Goal: Information Seeking & Learning: Learn about a topic

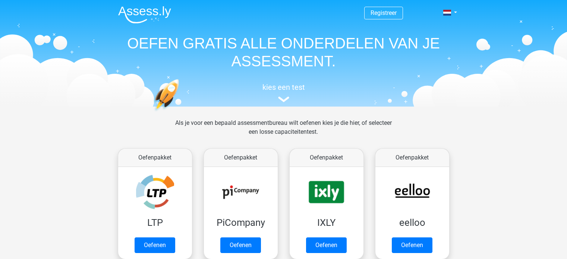
scroll to position [289, 0]
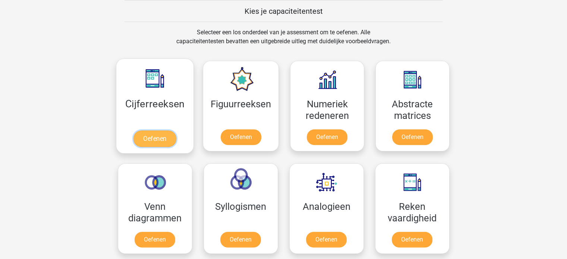
click at [155, 138] on link "Oefenen" at bounding box center [154, 138] width 42 height 16
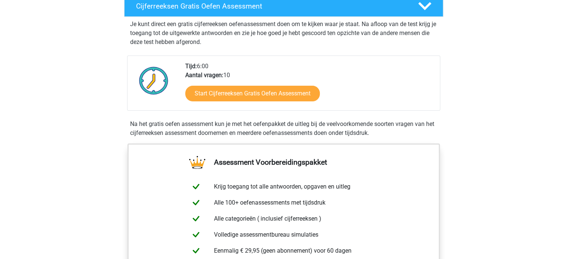
scroll to position [139, 0]
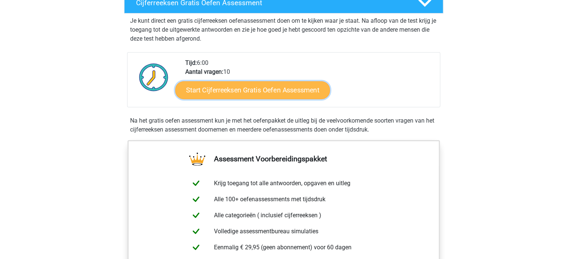
click at [250, 99] on link "Start Cijferreeksen Gratis Oefen Assessment" at bounding box center [252, 90] width 155 height 18
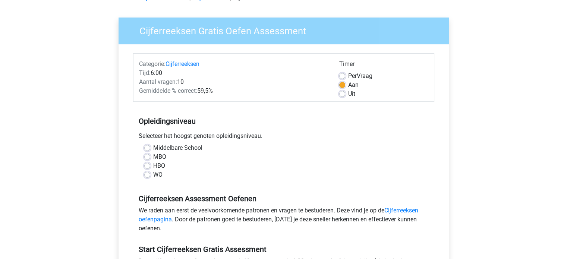
scroll to position [95, 0]
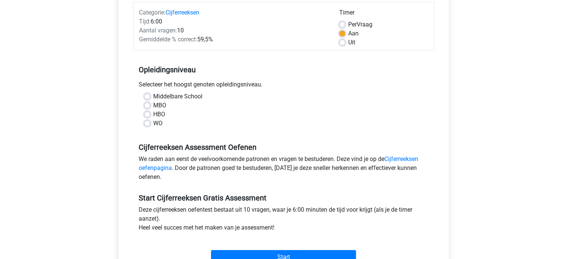
click at [153, 113] on label "HBO" at bounding box center [159, 114] width 12 height 9
click at [146, 113] on input "HBO" at bounding box center [147, 113] width 6 height 7
radio input "true"
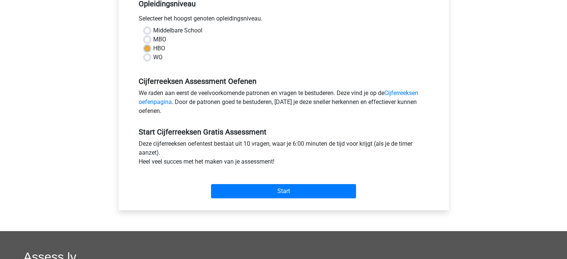
scroll to position [164, 0]
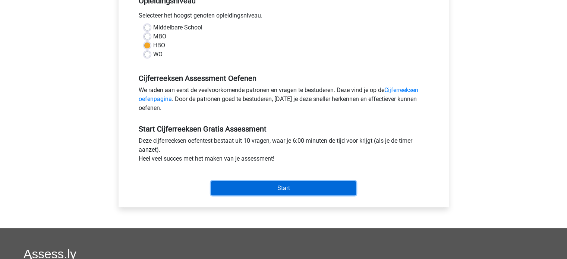
click at [295, 189] on input "Start" at bounding box center [283, 188] width 145 height 14
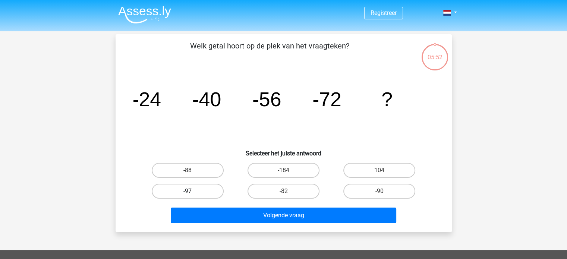
click at [195, 191] on label "-97" at bounding box center [188, 191] width 72 height 15
click at [192, 191] on input "-97" at bounding box center [189, 193] width 5 height 5
radio input "true"
click at [385, 191] on label "-90" at bounding box center [379, 191] width 72 height 15
click at [384, 191] on input "-90" at bounding box center [381, 193] width 5 height 5
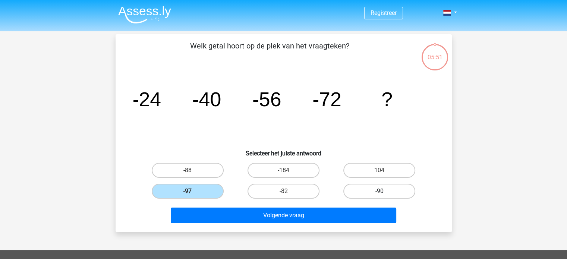
radio input "true"
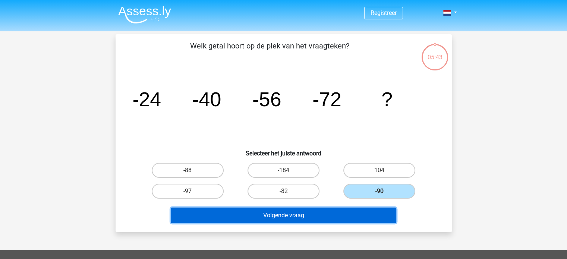
click at [295, 214] on button "Volgende vraag" at bounding box center [283, 216] width 225 height 16
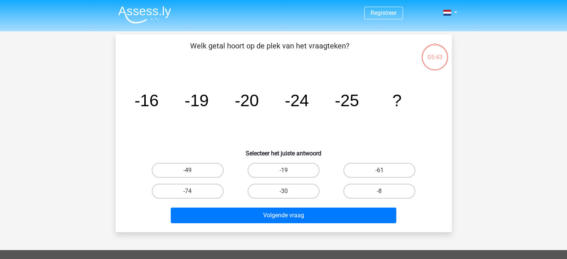
scroll to position [34, 0]
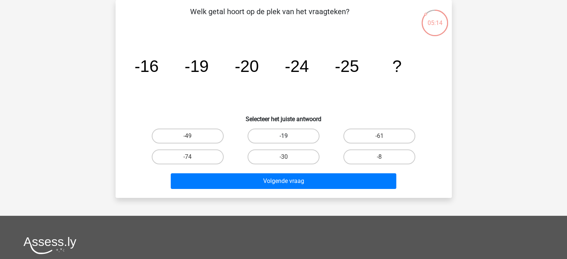
click at [282, 134] on label "-19" at bounding box center [283, 136] width 72 height 15
click at [283, 136] on input "-19" at bounding box center [285, 138] width 5 height 5
radio input "true"
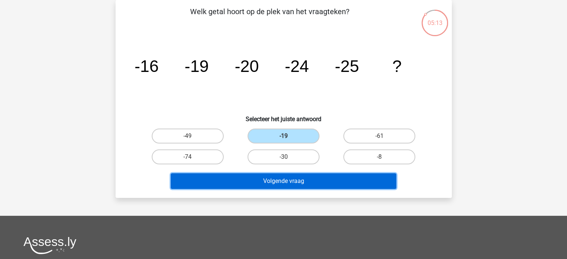
click at [286, 179] on button "Volgende vraag" at bounding box center [283, 181] width 225 height 16
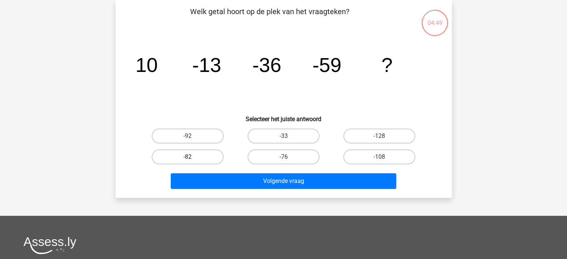
click at [186, 153] on label "-82" at bounding box center [188, 156] width 72 height 15
click at [187, 157] on input "-82" at bounding box center [189, 159] width 5 height 5
radio input "true"
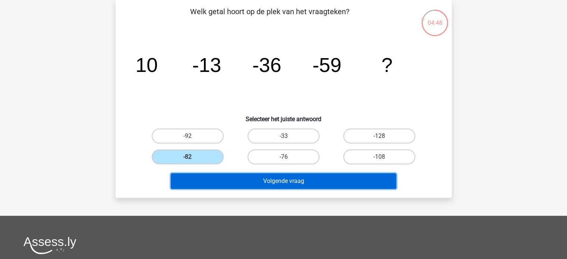
click at [286, 182] on button "Volgende vraag" at bounding box center [283, 181] width 225 height 16
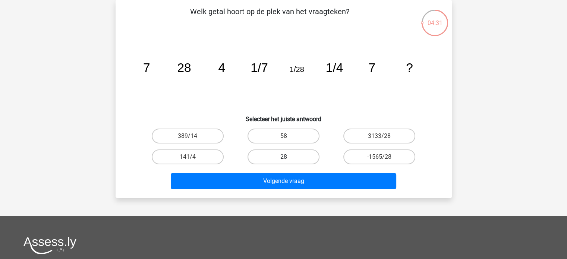
click at [279, 155] on label "28" at bounding box center [283, 156] width 72 height 15
click at [283, 157] on input "28" at bounding box center [285, 159] width 5 height 5
radio input "true"
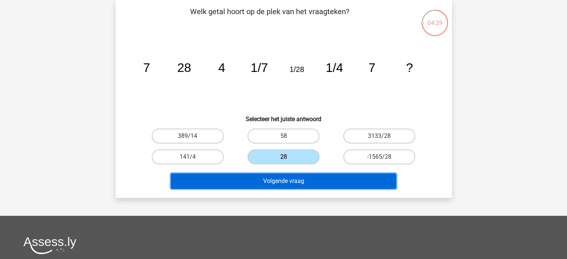
click at [280, 177] on button "Volgende vraag" at bounding box center [283, 181] width 225 height 16
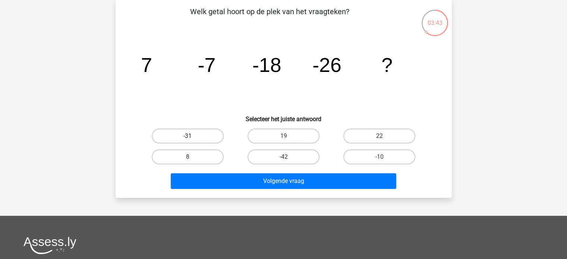
click at [192, 132] on label "-31" at bounding box center [188, 136] width 72 height 15
click at [192, 136] on input "-31" at bounding box center [189, 138] width 5 height 5
radio input "true"
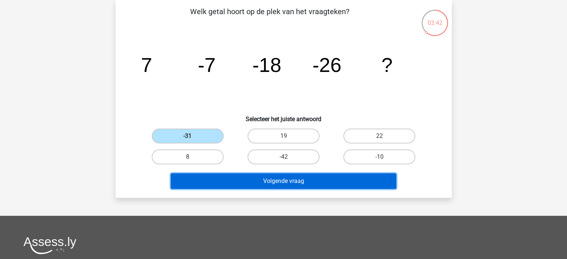
click at [290, 179] on button "Volgende vraag" at bounding box center [283, 181] width 225 height 16
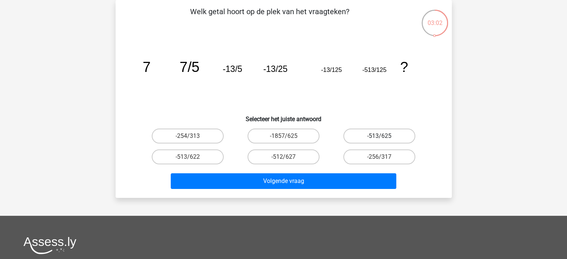
click at [373, 133] on label "-513/625" at bounding box center [379, 136] width 72 height 15
click at [379, 136] on input "-513/625" at bounding box center [381, 138] width 5 height 5
radio input "true"
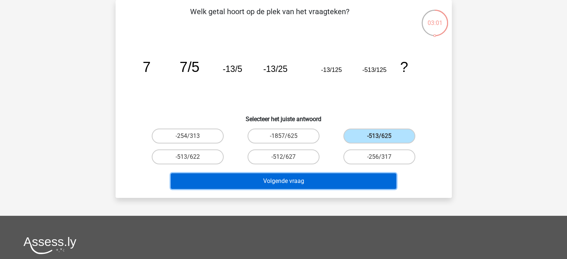
click at [299, 180] on button "Volgende vraag" at bounding box center [283, 181] width 225 height 16
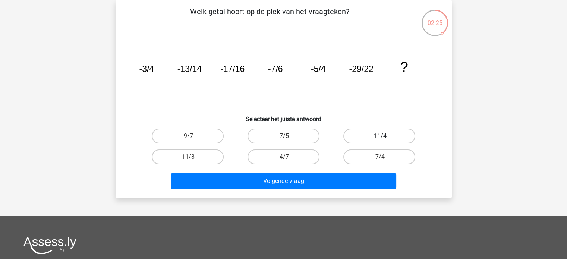
click at [387, 135] on label "-11/4" at bounding box center [379, 136] width 72 height 15
click at [384, 136] on input "-11/4" at bounding box center [381, 138] width 5 height 5
radio input "true"
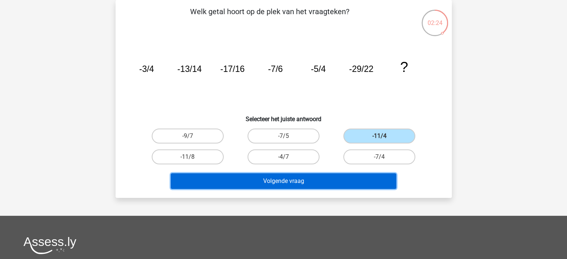
click at [313, 175] on button "Volgende vraag" at bounding box center [283, 181] width 225 height 16
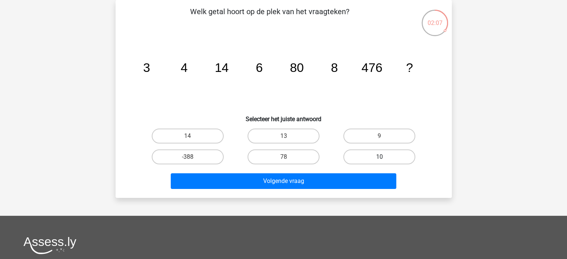
click at [373, 153] on label "10" at bounding box center [379, 156] width 72 height 15
click at [379, 157] on input "10" at bounding box center [381, 159] width 5 height 5
radio input "true"
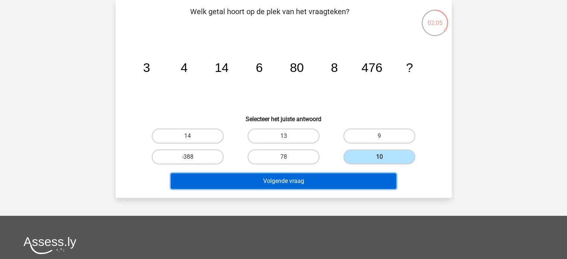
click at [343, 182] on button "Volgende vraag" at bounding box center [283, 181] width 225 height 16
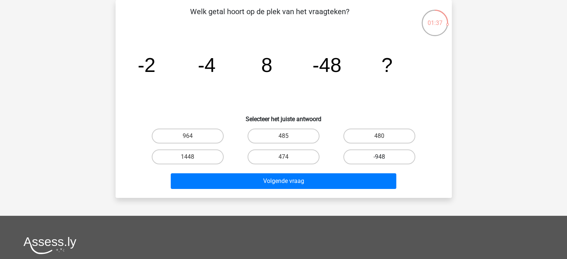
click at [370, 155] on label "-948" at bounding box center [379, 156] width 72 height 15
click at [379, 157] on input "-948" at bounding box center [381, 159] width 5 height 5
radio input "true"
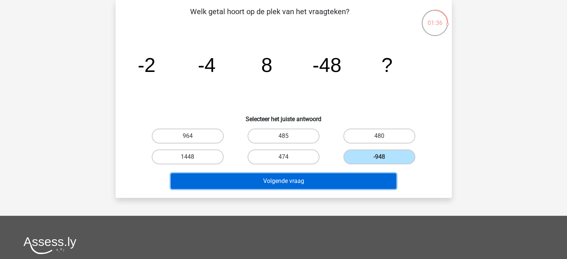
click at [309, 178] on button "Volgende vraag" at bounding box center [283, 181] width 225 height 16
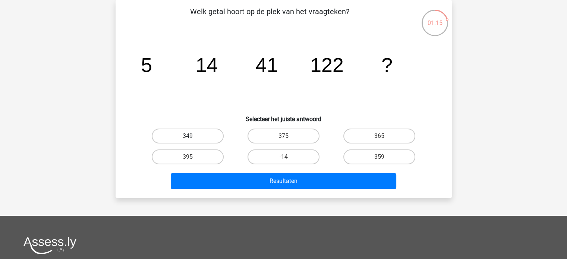
click at [194, 133] on label "349" at bounding box center [188, 136] width 72 height 15
click at [192, 136] on input "349" at bounding box center [189, 138] width 5 height 5
radio input "true"
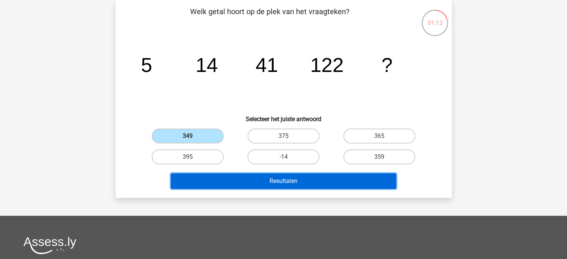
click at [289, 177] on button "Resultaten" at bounding box center [283, 181] width 225 height 16
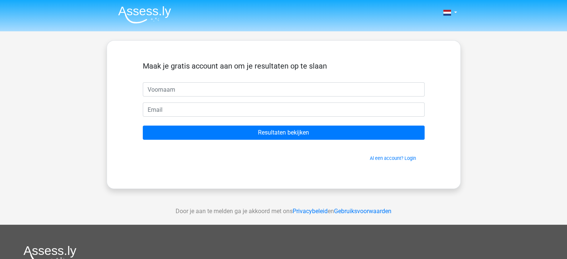
click at [203, 90] on input "text" at bounding box center [284, 89] width 282 height 14
type input "[PERSON_NAME]"
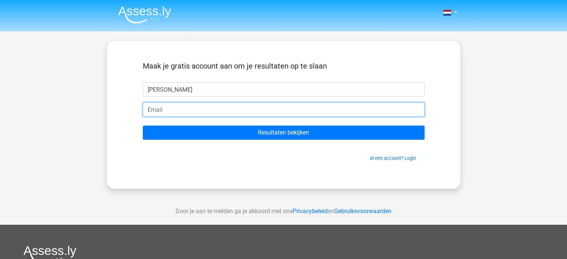
click at [199, 108] on input "email" at bounding box center [284, 109] width 282 height 14
type input "[EMAIL_ADDRESS][DOMAIN_NAME]"
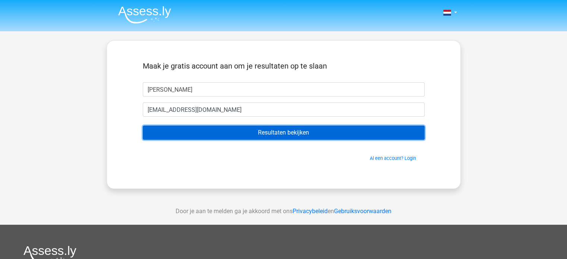
click at [250, 132] on input "Resultaten bekijken" at bounding box center [284, 133] width 282 height 14
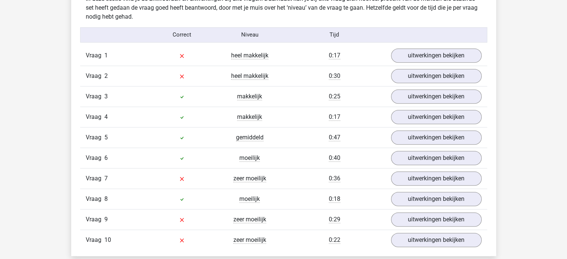
scroll to position [590, 0]
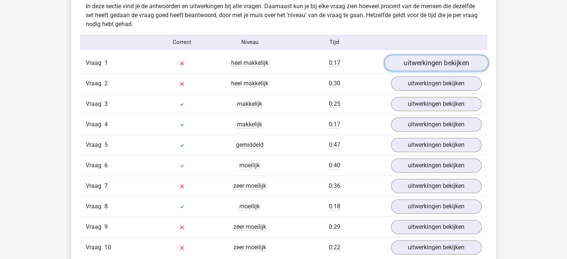
click at [436, 58] on link "uitwerkingen bekijken" at bounding box center [436, 63] width 104 height 16
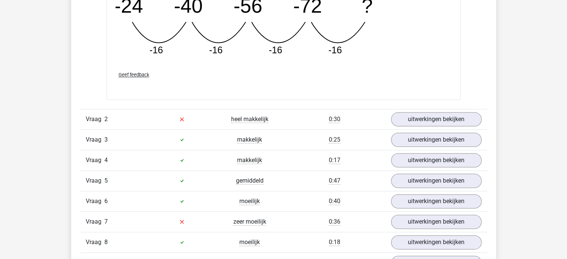
scroll to position [890, 0]
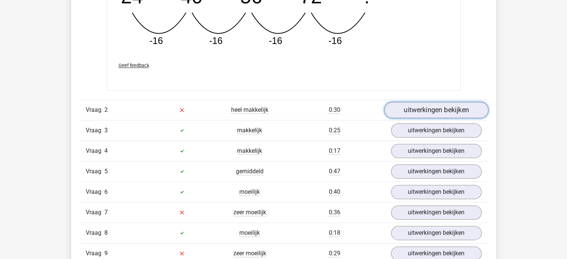
click at [444, 107] on link "uitwerkingen bekijken" at bounding box center [436, 110] width 104 height 16
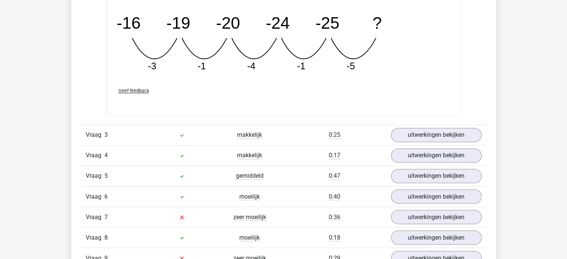
scroll to position [1287, 0]
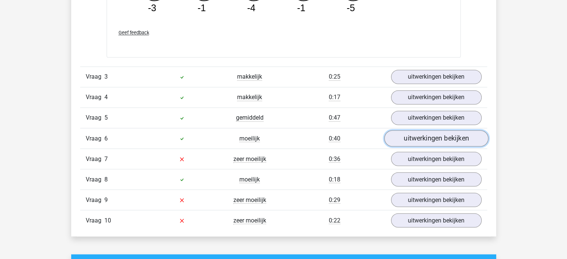
click at [441, 138] on link "uitwerkingen bekijken" at bounding box center [436, 138] width 104 height 16
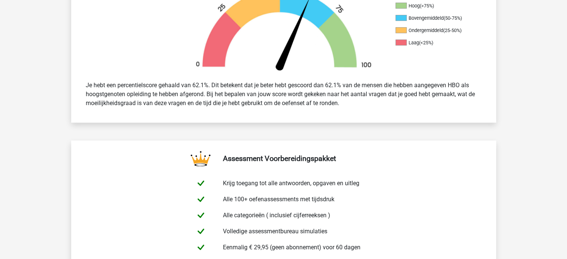
scroll to position [0, 0]
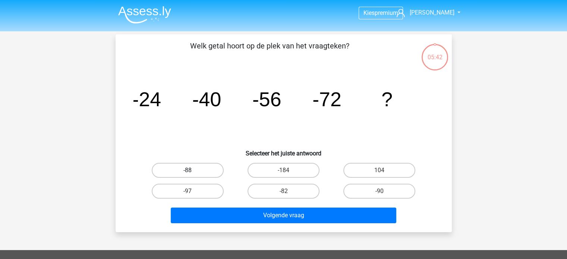
click at [197, 169] on label "-88" at bounding box center [188, 170] width 72 height 15
click at [192, 170] on input "-88" at bounding box center [189, 172] width 5 height 5
radio input "true"
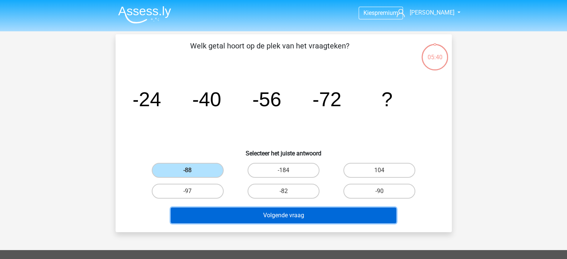
click at [267, 213] on button "Volgende vraag" at bounding box center [283, 216] width 225 height 16
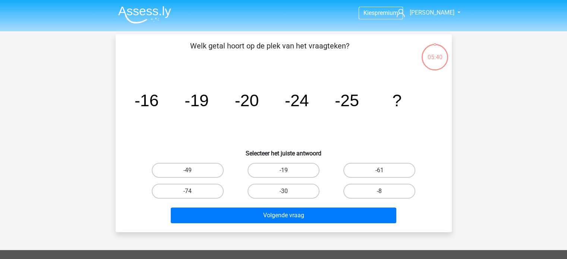
scroll to position [34, 0]
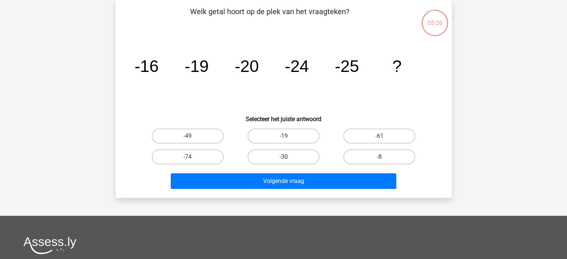
click at [274, 158] on label "-30" at bounding box center [283, 156] width 72 height 15
click at [283, 158] on input "-30" at bounding box center [285, 159] width 5 height 5
radio input "true"
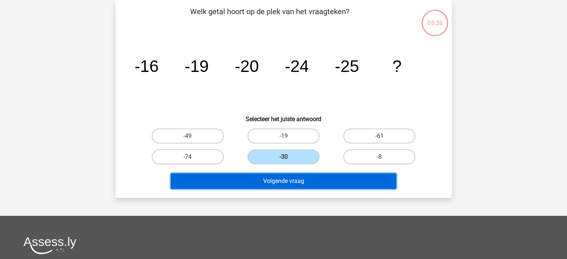
click at [276, 183] on button "Volgende vraag" at bounding box center [283, 181] width 225 height 16
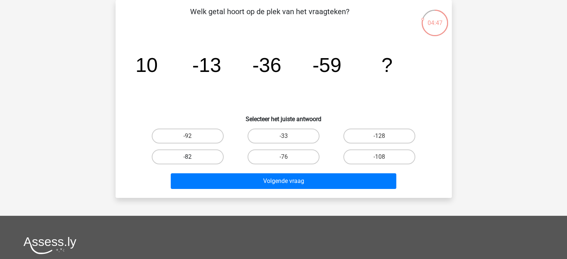
click at [191, 153] on label "-82" at bounding box center [188, 156] width 72 height 15
click at [191, 157] on input "-82" at bounding box center [189, 159] width 5 height 5
radio input "true"
click at [191, 153] on label "-82" at bounding box center [188, 156] width 72 height 15
click at [191, 157] on input "-82" at bounding box center [189, 159] width 5 height 5
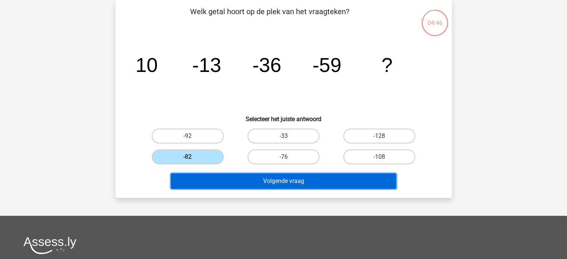
click at [277, 177] on button "Volgende vraag" at bounding box center [283, 181] width 225 height 16
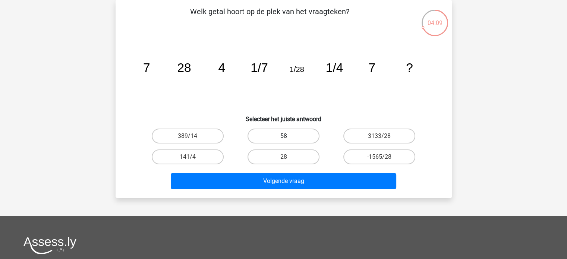
click at [287, 134] on label "58" at bounding box center [283, 136] width 72 height 15
click at [287, 136] on input "58" at bounding box center [285, 138] width 5 height 5
radio input "true"
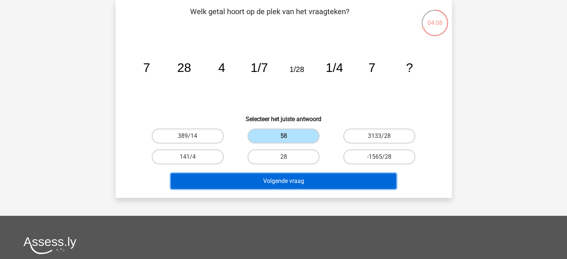
click at [295, 182] on button "Volgende vraag" at bounding box center [283, 181] width 225 height 16
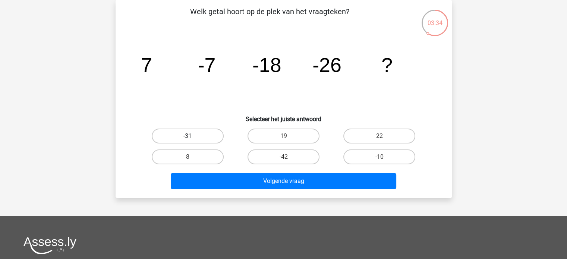
drag, startPoint x: 196, startPoint y: 132, endPoint x: 173, endPoint y: 139, distance: 24.4
click at [173, 139] on label "-31" at bounding box center [188, 136] width 72 height 15
click at [187, 139] on input "-31" at bounding box center [189, 138] width 5 height 5
radio input "true"
click at [173, 139] on label "-31" at bounding box center [188, 136] width 72 height 15
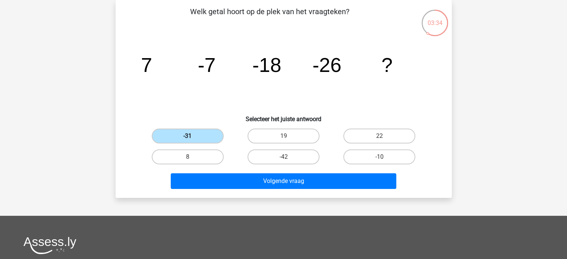
click at [187, 139] on input "-31" at bounding box center [189, 138] width 5 height 5
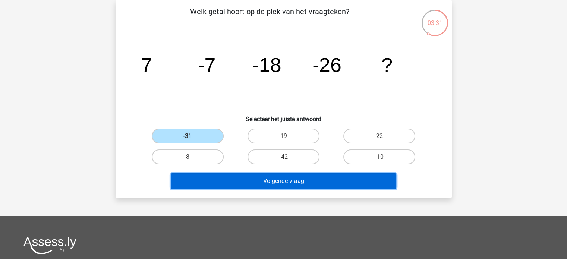
click at [272, 177] on button "Volgende vraag" at bounding box center [283, 181] width 225 height 16
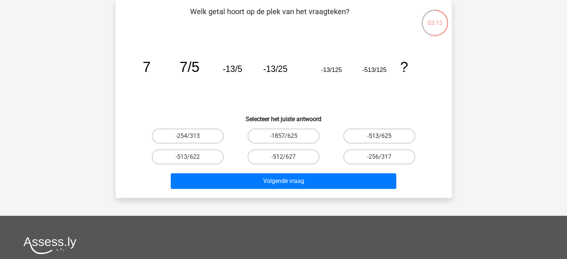
click at [376, 134] on label "-513/625" at bounding box center [379, 136] width 72 height 15
click at [379, 136] on input "-513/625" at bounding box center [381, 138] width 5 height 5
radio input "true"
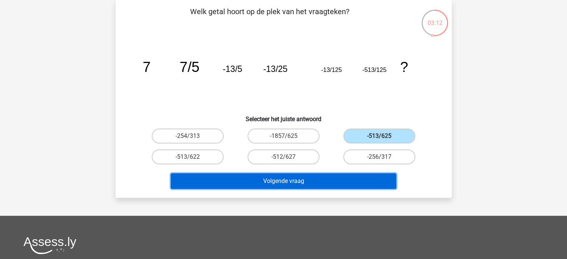
click at [330, 176] on button "Volgende vraag" at bounding box center [283, 181] width 225 height 16
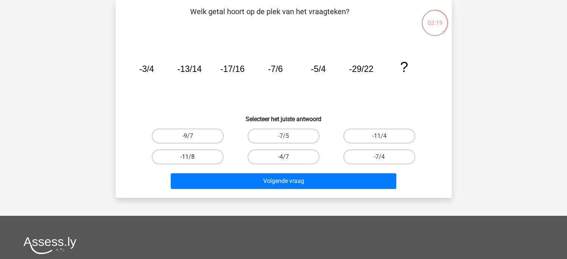
click at [204, 155] on label "-11/8" at bounding box center [188, 156] width 72 height 15
click at [192, 157] on input "-11/8" at bounding box center [189, 159] width 5 height 5
radio input "true"
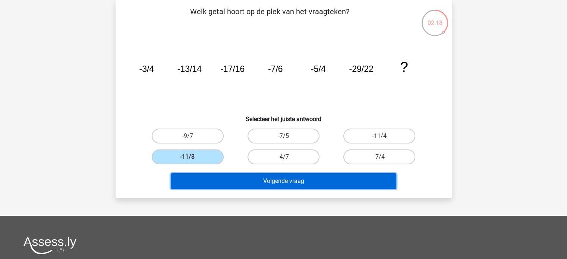
click at [228, 180] on button "Volgende vraag" at bounding box center [283, 181] width 225 height 16
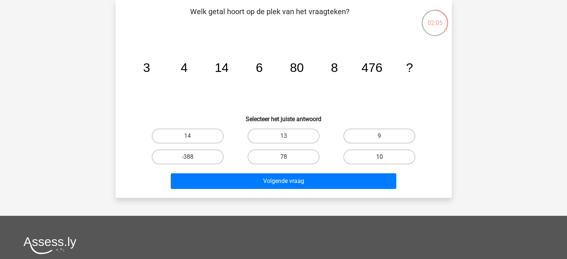
click at [366, 157] on label "10" at bounding box center [379, 156] width 72 height 15
click at [379, 157] on input "10" at bounding box center [381, 159] width 5 height 5
radio input "true"
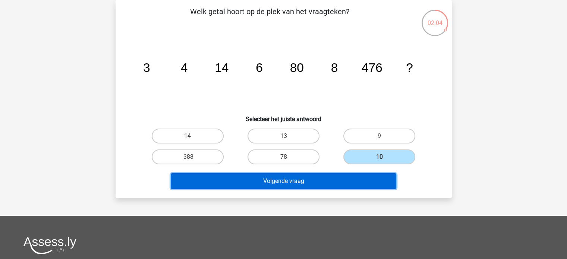
click at [305, 181] on button "Volgende vraag" at bounding box center [283, 181] width 225 height 16
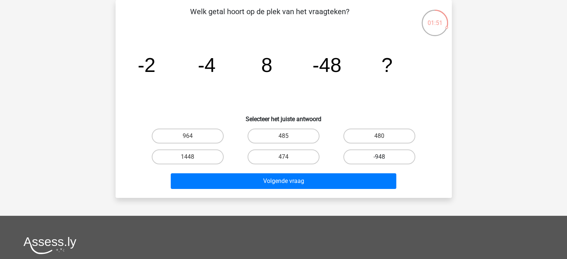
click at [377, 155] on label "-948" at bounding box center [379, 156] width 72 height 15
click at [379, 157] on input "-948" at bounding box center [381, 159] width 5 height 5
radio input "true"
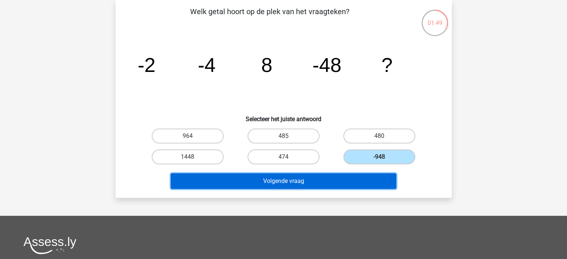
click at [325, 179] on button "Volgende vraag" at bounding box center [283, 181] width 225 height 16
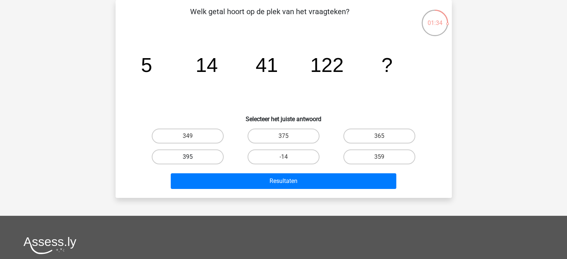
click at [198, 157] on label "395" at bounding box center [188, 156] width 72 height 15
click at [192, 157] on input "395" at bounding box center [189, 159] width 5 height 5
radio input "true"
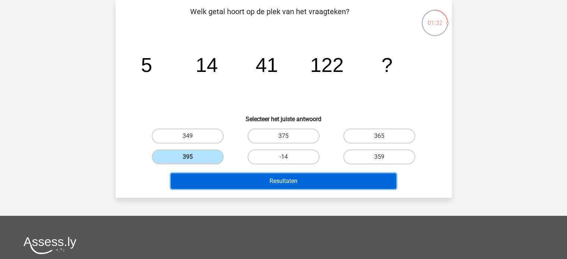
click at [262, 175] on button "Resultaten" at bounding box center [283, 181] width 225 height 16
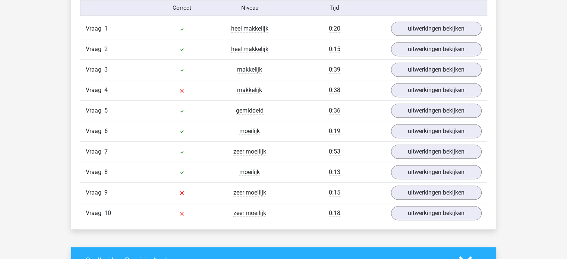
scroll to position [627, 0]
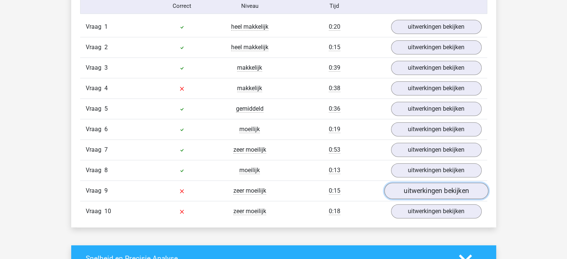
click at [438, 193] on link "uitwerkingen bekijken" at bounding box center [436, 191] width 104 height 16
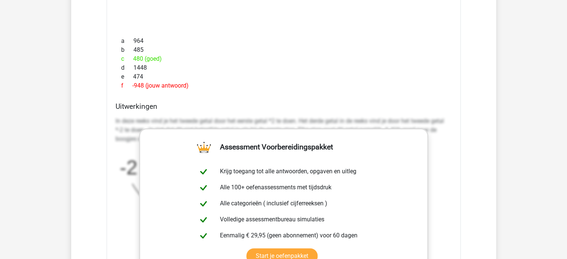
scroll to position [922, 0]
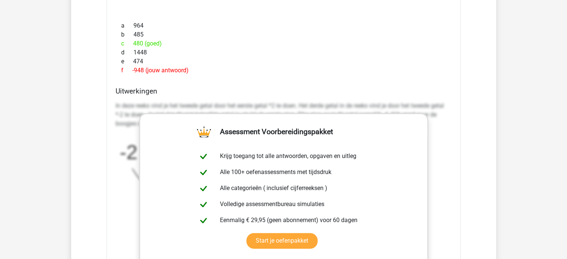
click at [451, 137] on div "In deze reeks vind je het tweede getal door het eerste getal *2 te doen. Het de…" at bounding box center [284, 173] width 336 height 151
click at [297, 110] on p "In deze reeks vind je het tweede getal door het eerste getal *2 te doen. Het de…" at bounding box center [284, 114] width 336 height 27
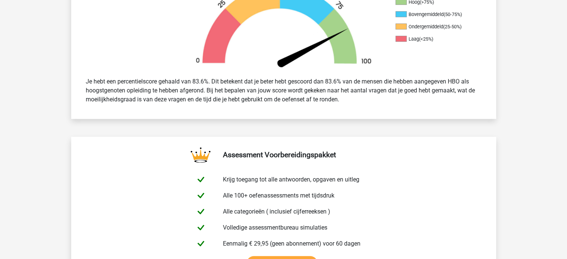
scroll to position [0, 0]
